Goal: Task Accomplishment & Management: Complete application form

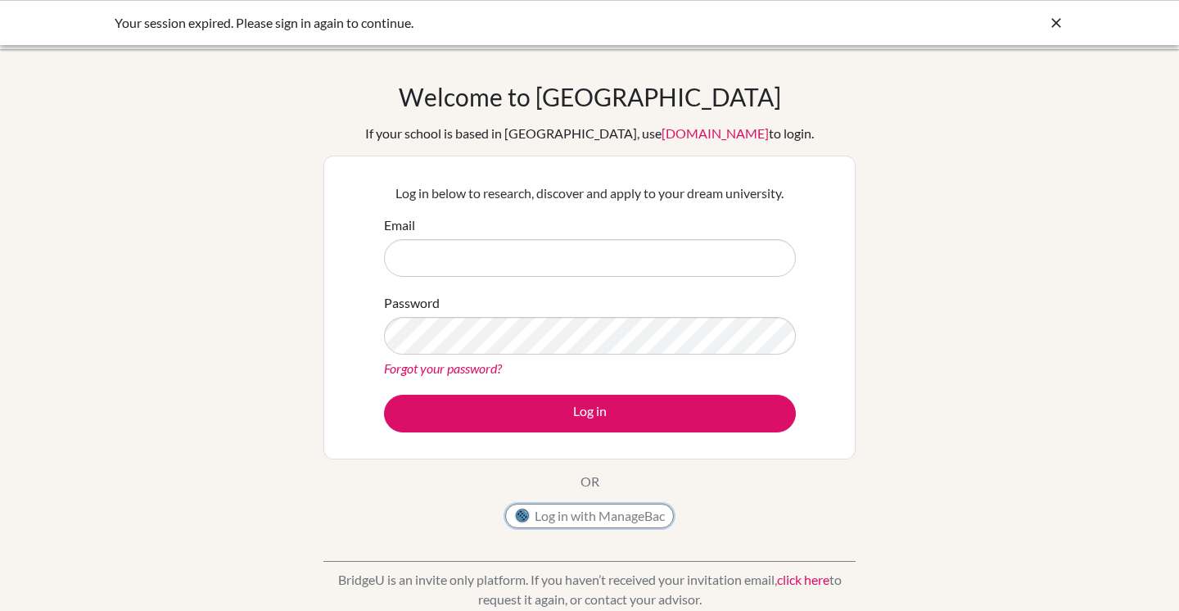
click at [630, 517] on button "Log in with ManageBac" at bounding box center [589, 515] width 169 height 25
click at [613, 521] on button "Log in with ManageBac" at bounding box center [589, 515] width 169 height 25
click at [613, 520] on button "Log in with ManageBac" at bounding box center [589, 515] width 169 height 25
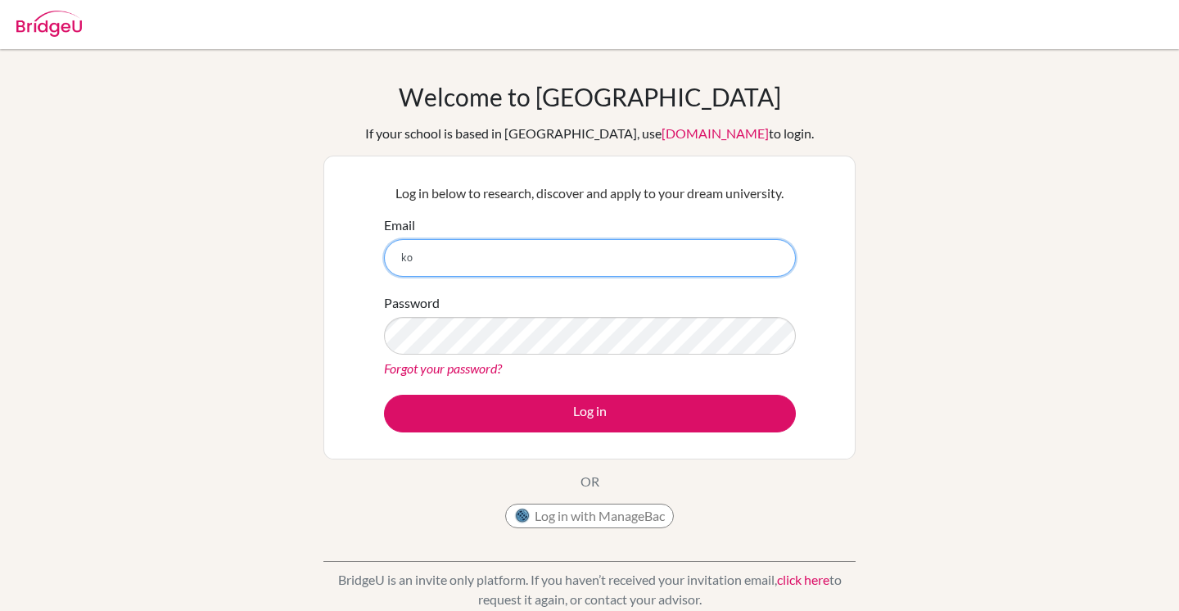
type input "k"
type input "kota.kasagi"
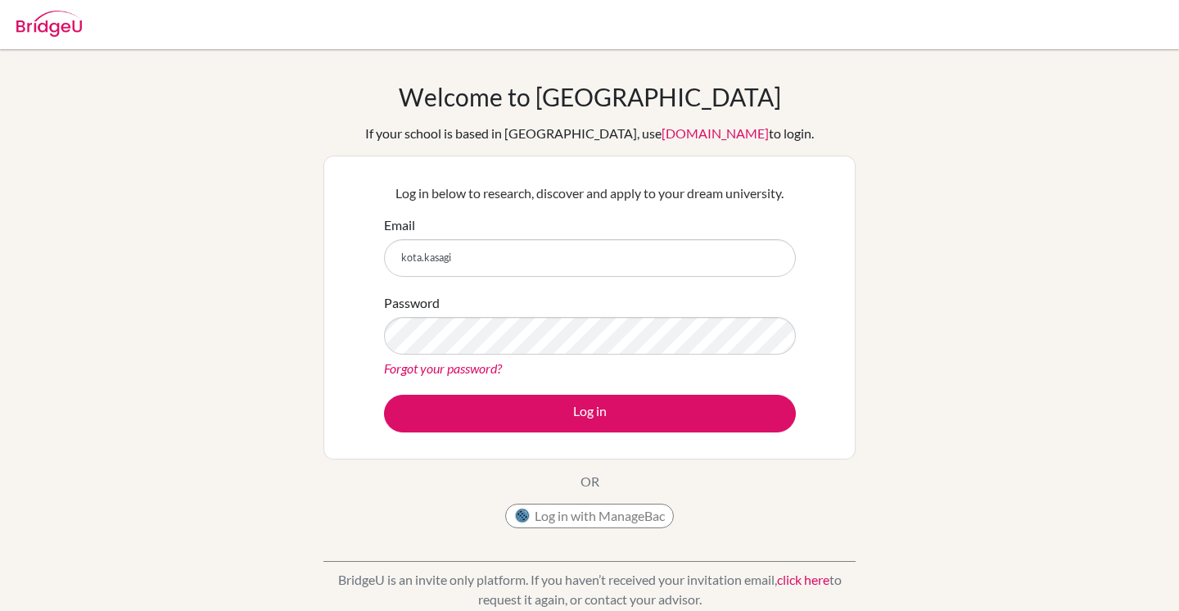
click at [560, 499] on div "Welcome to [GEOGRAPHIC_DATA] If your school is based in [GEOGRAPHIC_DATA], use …" at bounding box center [589, 309] width 532 height 454
click at [559, 517] on button "Log in with ManageBac" at bounding box center [589, 515] width 169 height 25
